Goal: Task Accomplishment & Management: Manage account settings

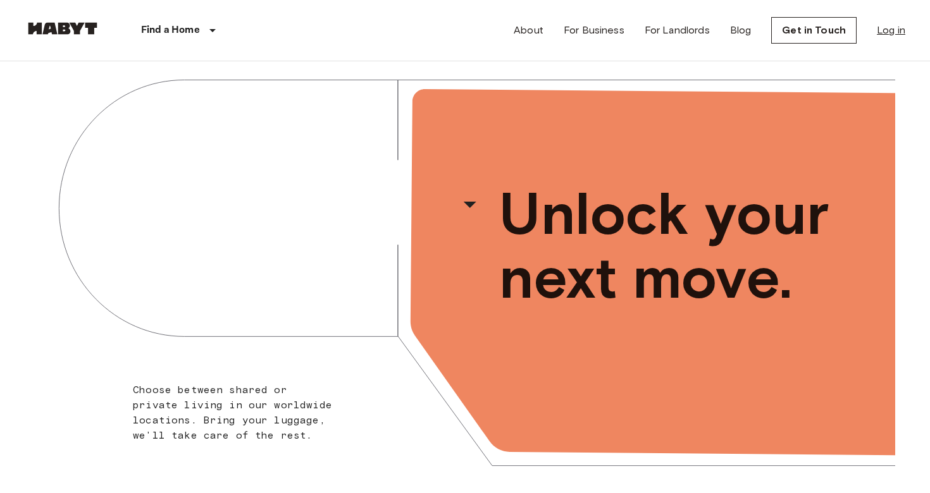
click at [883, 32] on link "Log in" at bounding box center [891, 30] width 28 height 15
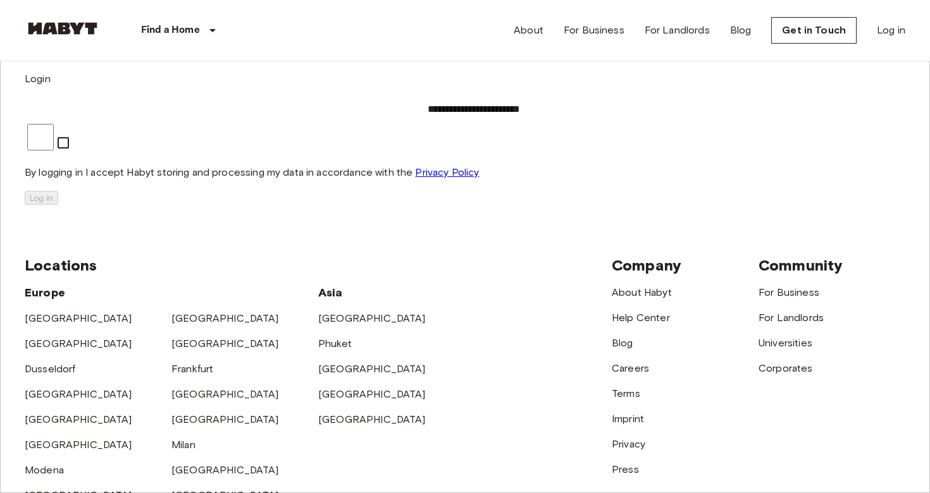
type input "**********"
click at [58, 205] on button "Log in" at bounding box center [42, 198] width 34 height 14
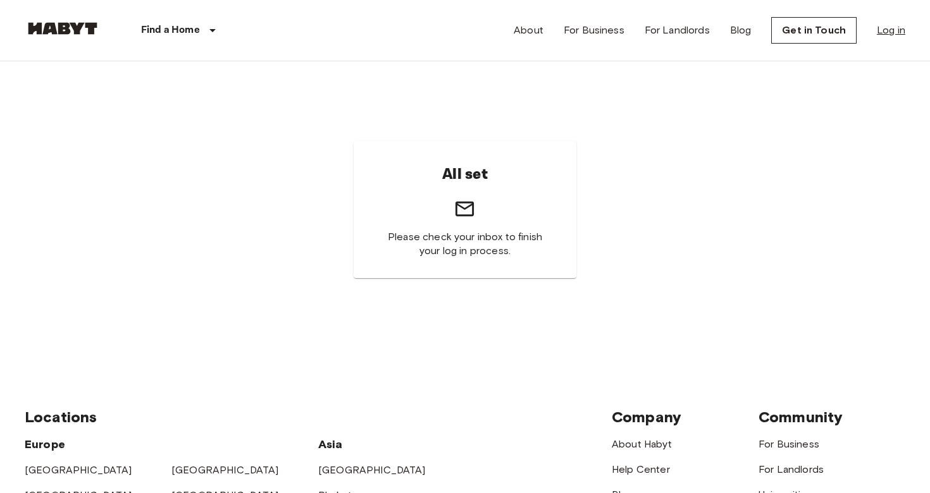
click at [883, 29] on link "Log in" at bounding box center [891, 30] width 28 height 15
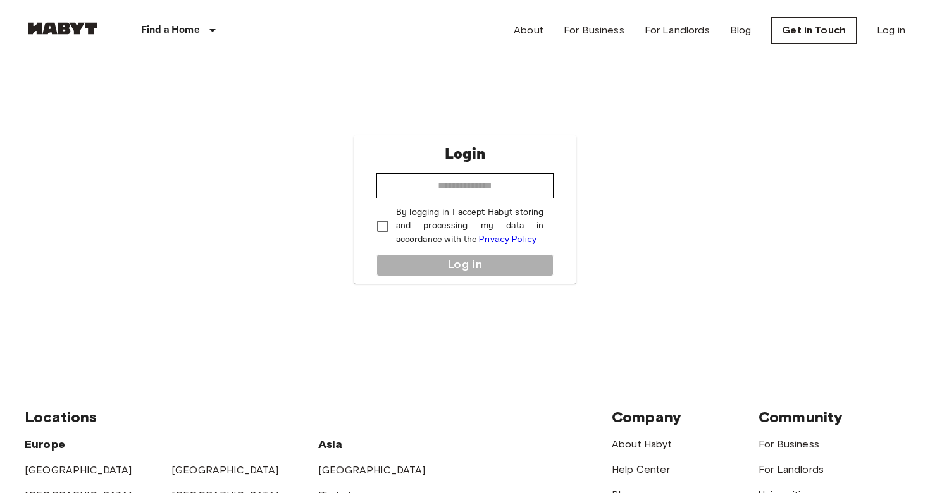
click at [880, 39] on div "About For Business For Landlords Blog Get in Touch Log in" at bounding box center [709, 30] width 391 height 61
click at [888, 27] on link "Log in" at bounding box center [891, 30] width 28 height 15
